Goal: Transaction & Acquisition: Book appointment/travel/reservation

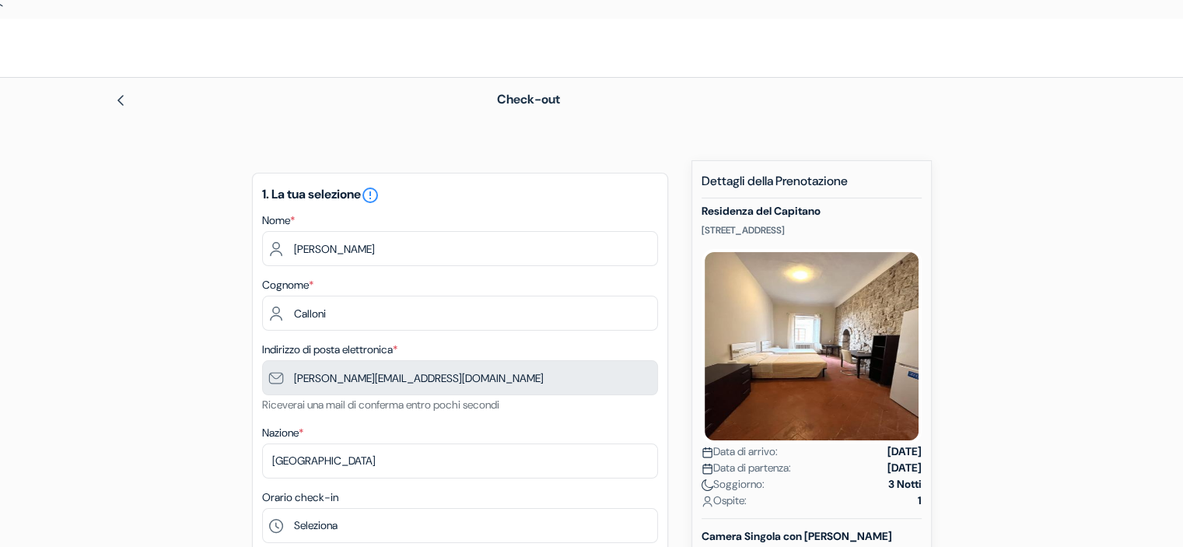
scroll to position [308, 0]
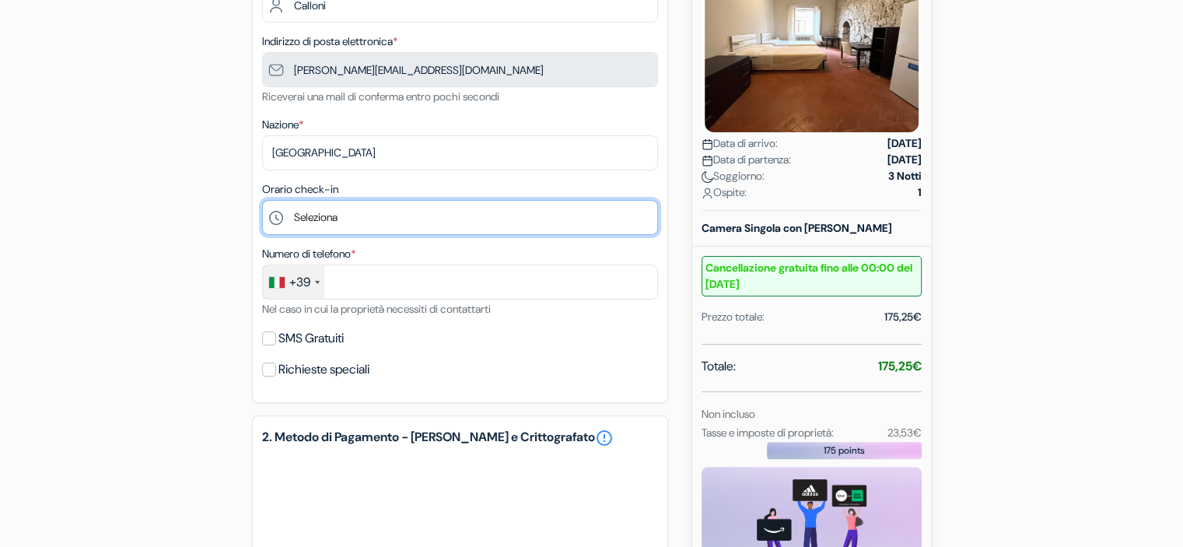
click at [378, 219] on select "Seleziona 15:00 16:00 17:00 18:00 19:00 20:00 21:00 22:00 23:00 0:00" at bounding box center [460, 217] width 396 height 35
click at [262, 200] on select "Seleziona 15:00 16:00 17:00 18:00 19:00 20:00 21:00 22:00 23:00 0:00" at bounding box center [460, 217] width 396 height 35
click at [417, 216] on select "Seleziona 15:00 16:00 17:00 18:00 19:00 20:00 21:00 22:00 23:00 0:00" at bounding box center [460, 217] width 396 height 35
click at [262, 200] on select "Seleziona 15:00 16:00 17:00 18:00 19:00 20:00 21:00 22:00 23:00 0:00" at bounding box center [460, 217] width 396 height 35
click at [392, 213] on select "Seleziona 15:00 16:00 17:00 18:00 19:00 20:00 21:00 22:00 23:00 0:00" at bounding box center [460, 217] width 396 height 35
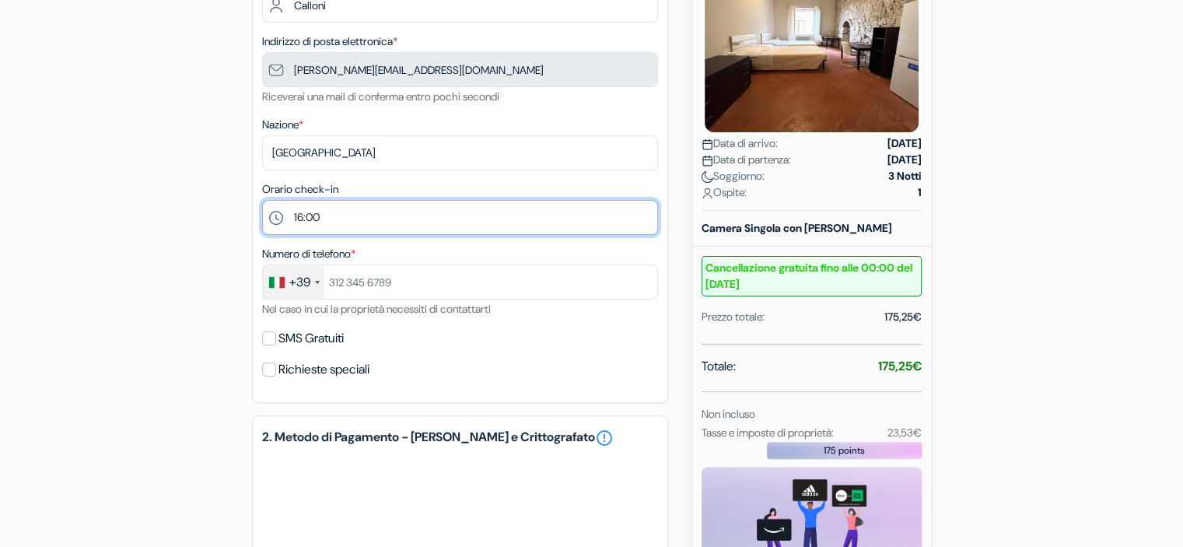
select select "15"
click at [262, 200] on select "Seleziona 15:00 16:00 17:00 18:00 19:00 20:00 21:00 22:00 23:00 0:00" at bounding box center [460, 217] width 396 height 35
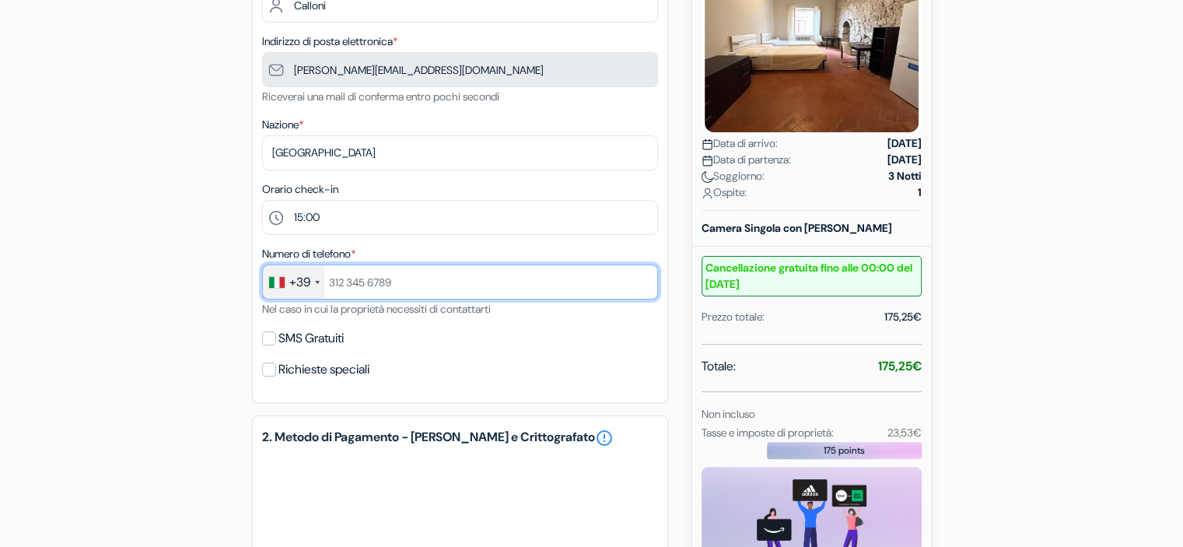
click at [435, 289] on input "text" at bounding box center [460, 281] width 396 height 35
type input "3349086999"
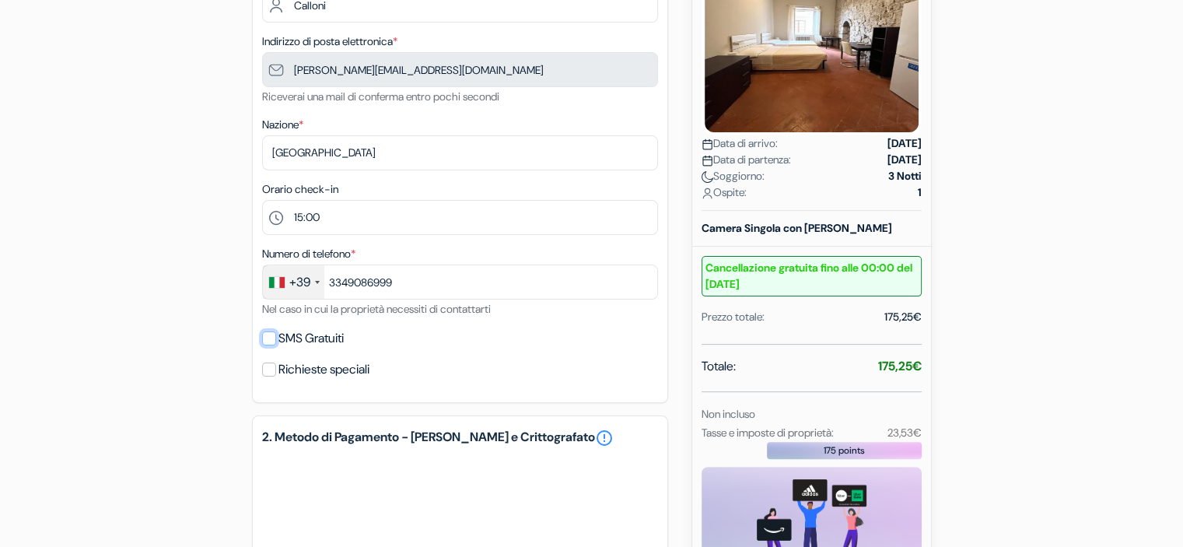
click at [264, 341] on input "SMS Gratuiti" at bounding box center [269, 338] width 14 height 14
checkbox input "true"
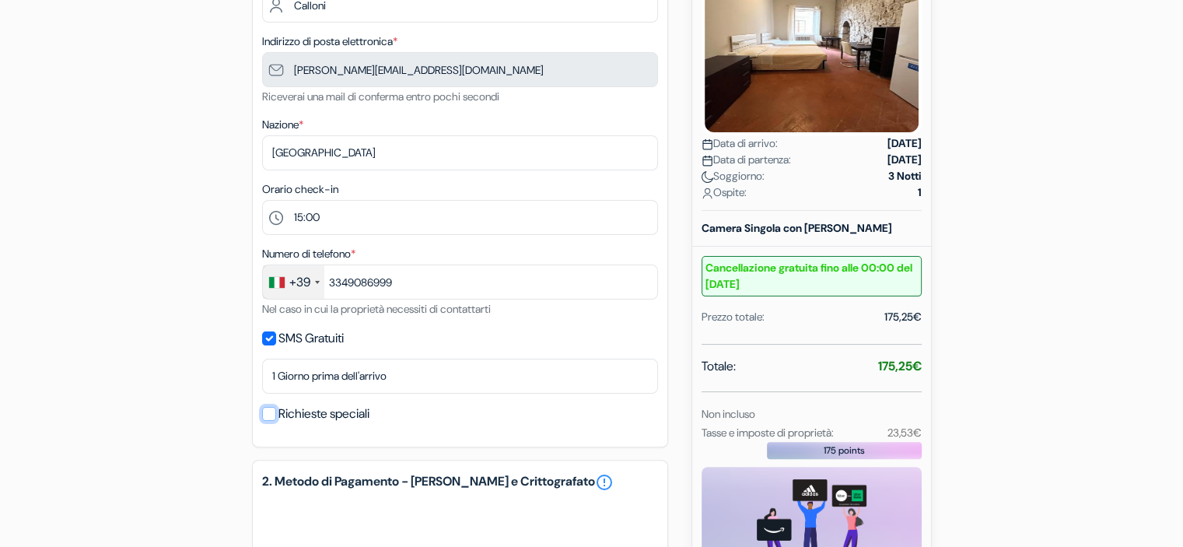
click at [274, 414] on input "Richieste speciali" at bounding box center [269, 414] width 14 height 14
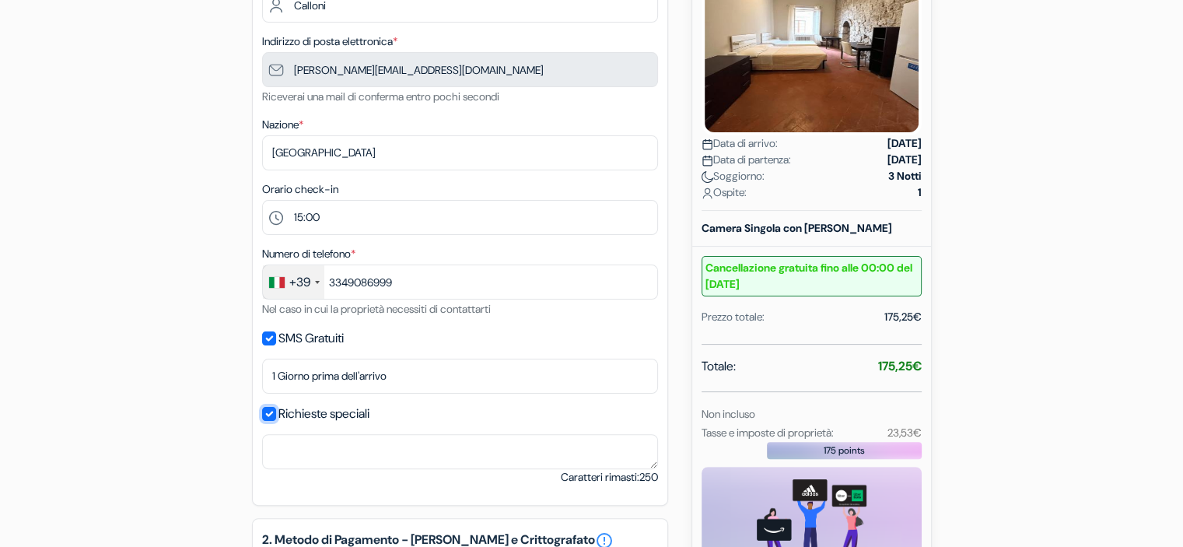
click at [271, 412] on input "Richieste speciali" at bounding box center [269, 414] width 14 height 14
checkbox input "false"
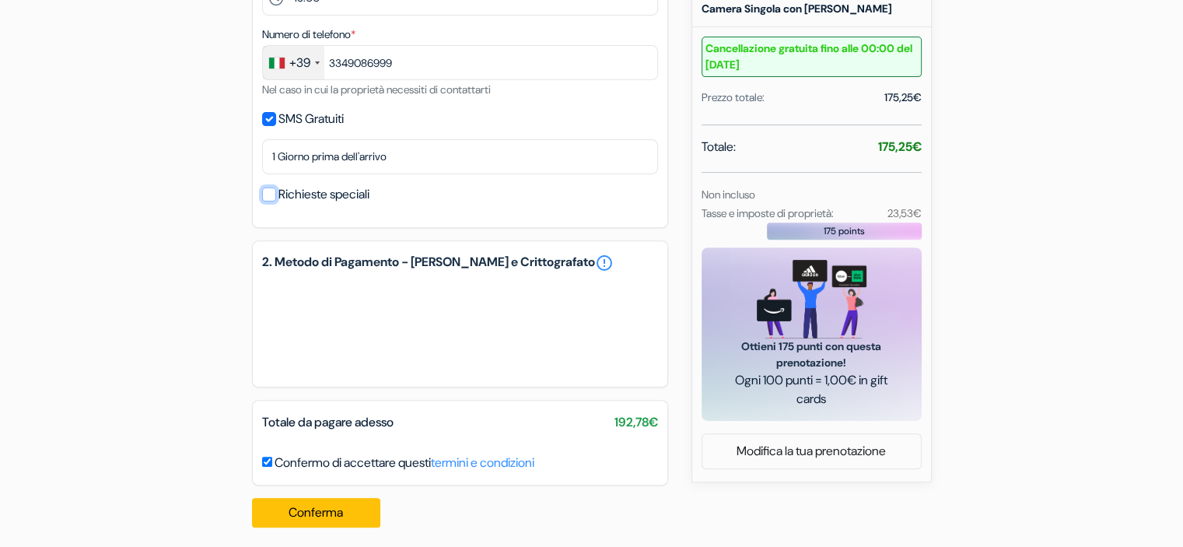
scroll to position [534, 0]
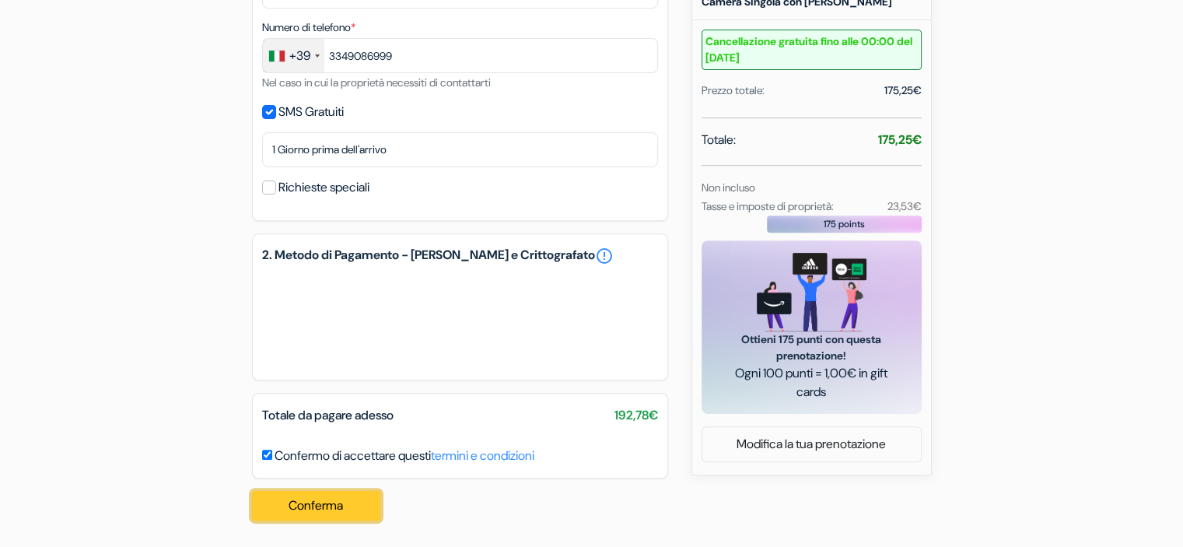
click at [306, 509] on button "Conferma Loading..." at bounding box center [316, 506] width 129 height 30
click at [341, 515] on button "Conferma Loading..." at bounding box center [316, 506] width 129 height 30
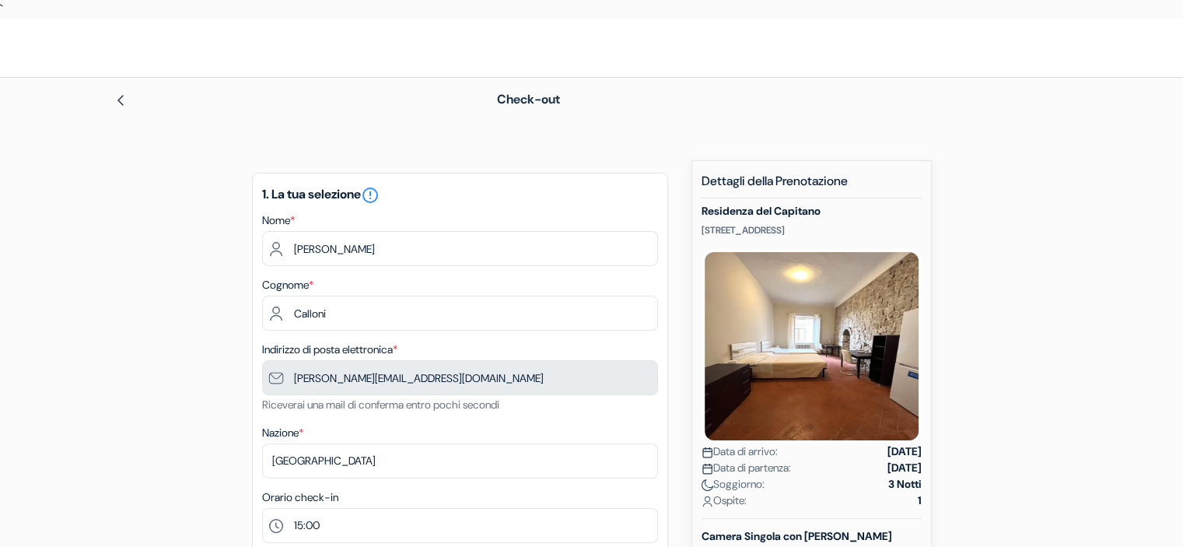
scroll to position [223, 0]
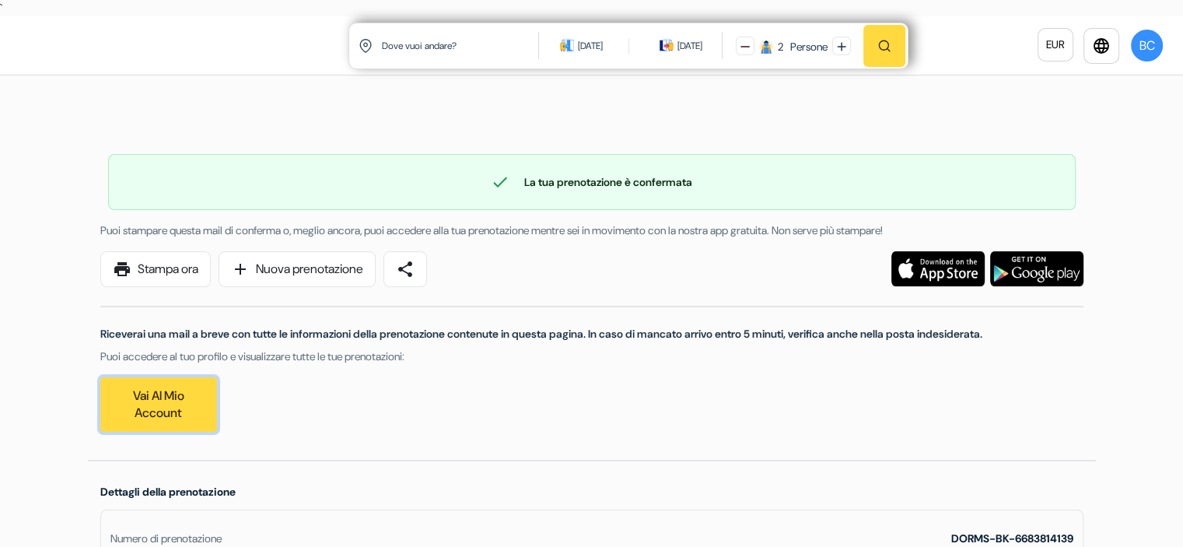
click at [171, 394] on link "Vai al mio account" at bounding box center [158, 404] width 117 height 54
